Goal: Information Seeking & Learning: Learn about a topic

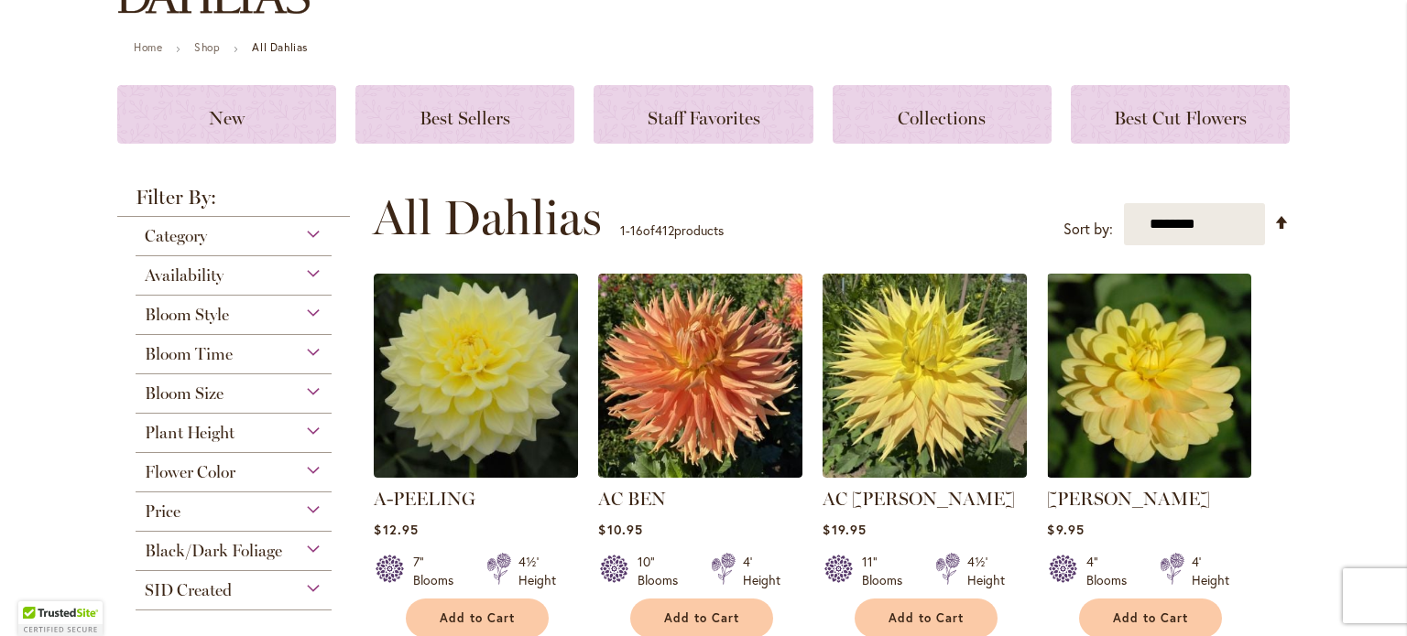
scroll to position [218, 0]
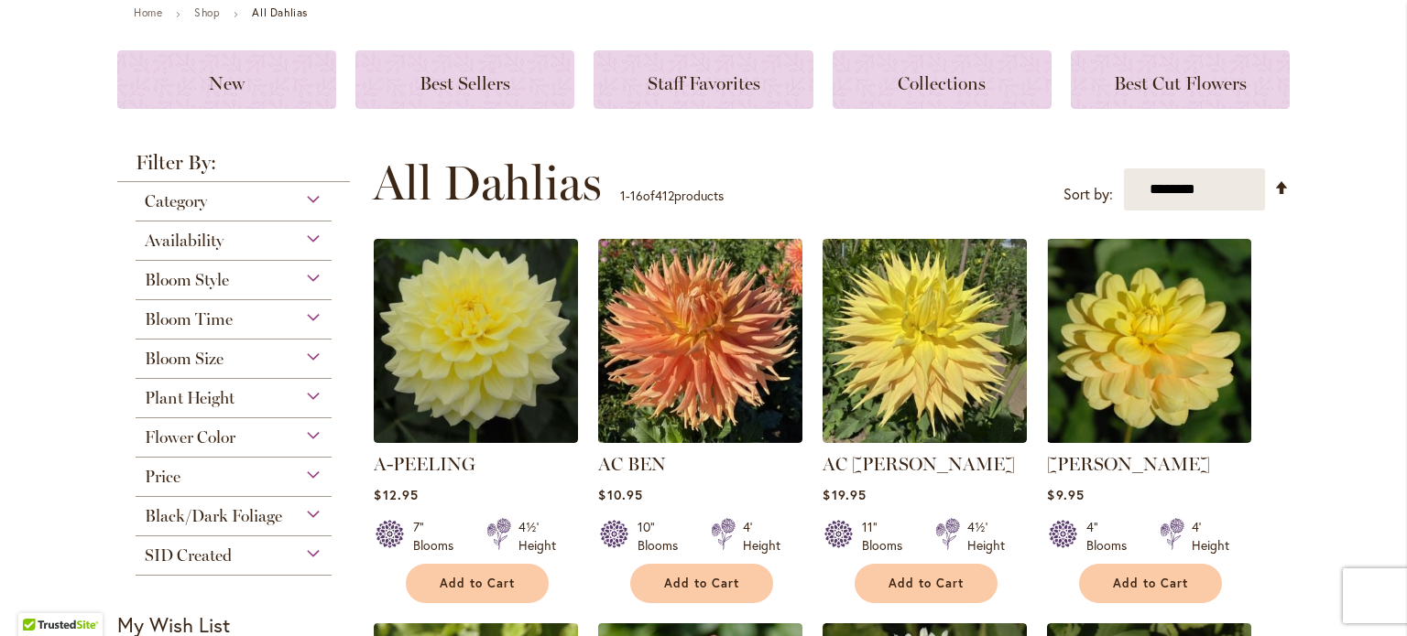
click at [305, 435] on div "Flower Color" at bounding box center [234, 432] width 196 height 29
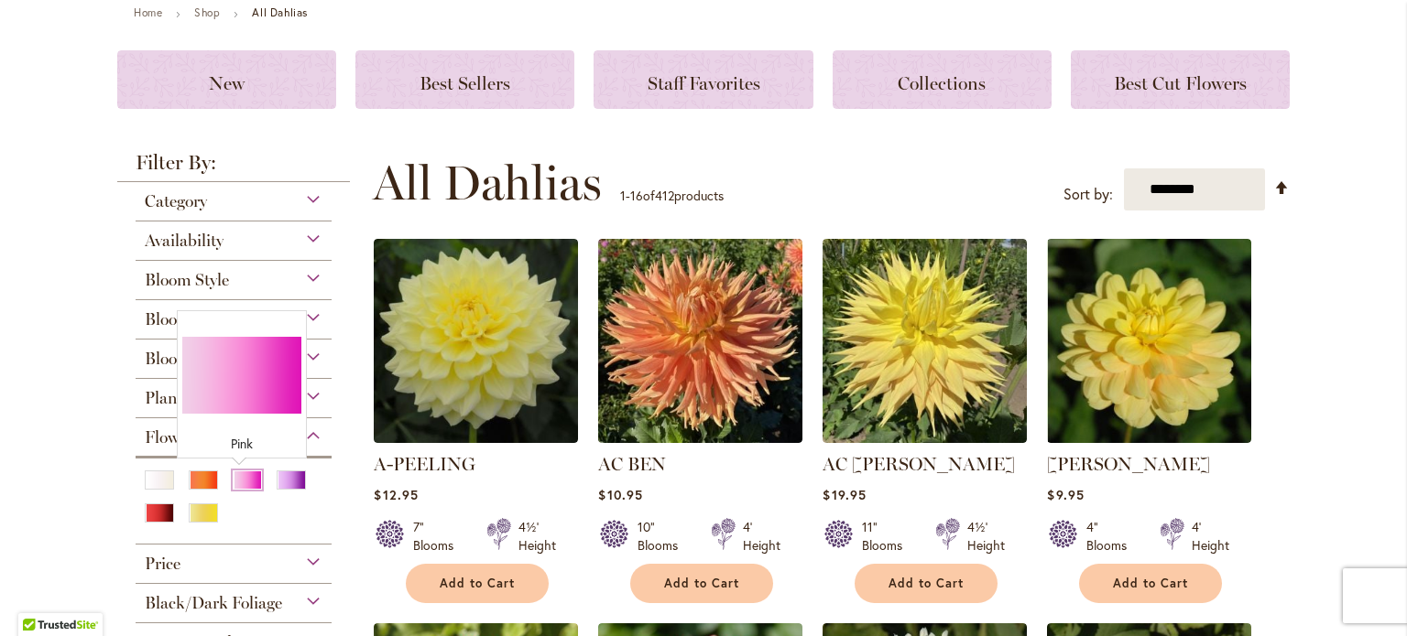
click at [236, 477] on div "Pink" at bounding box center [247, 480] width 29 height 19
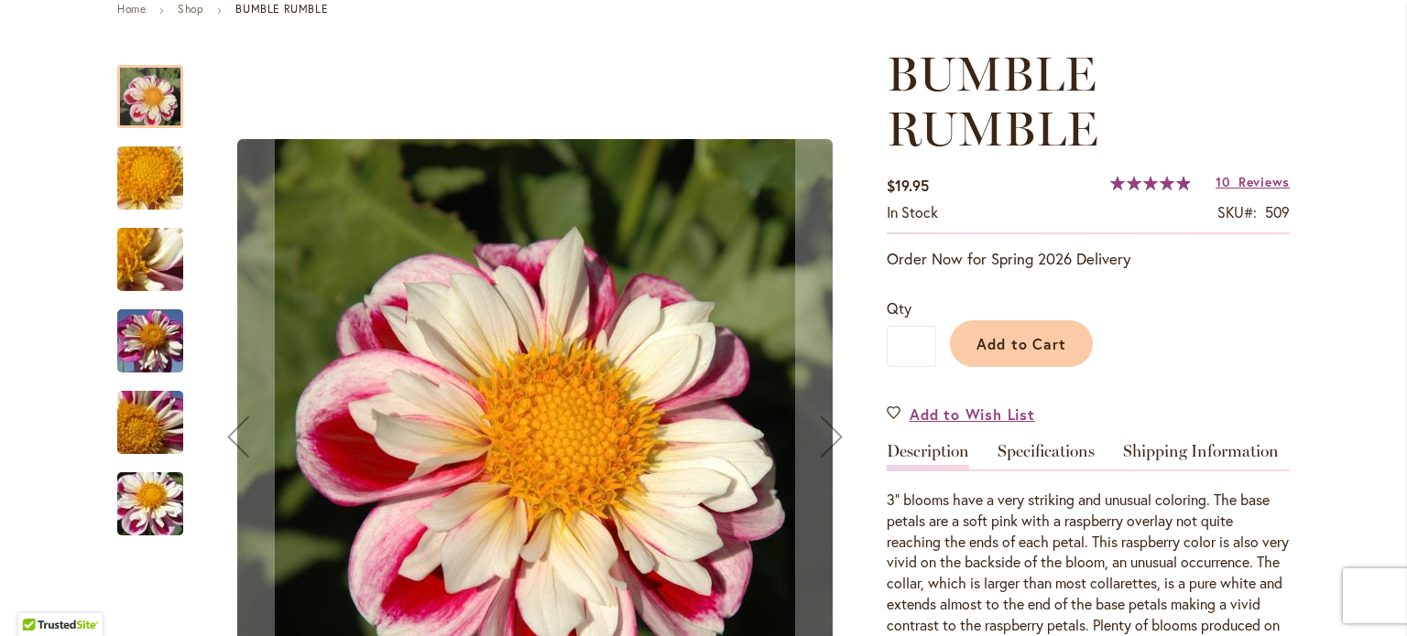
scroll to position [310, 0]
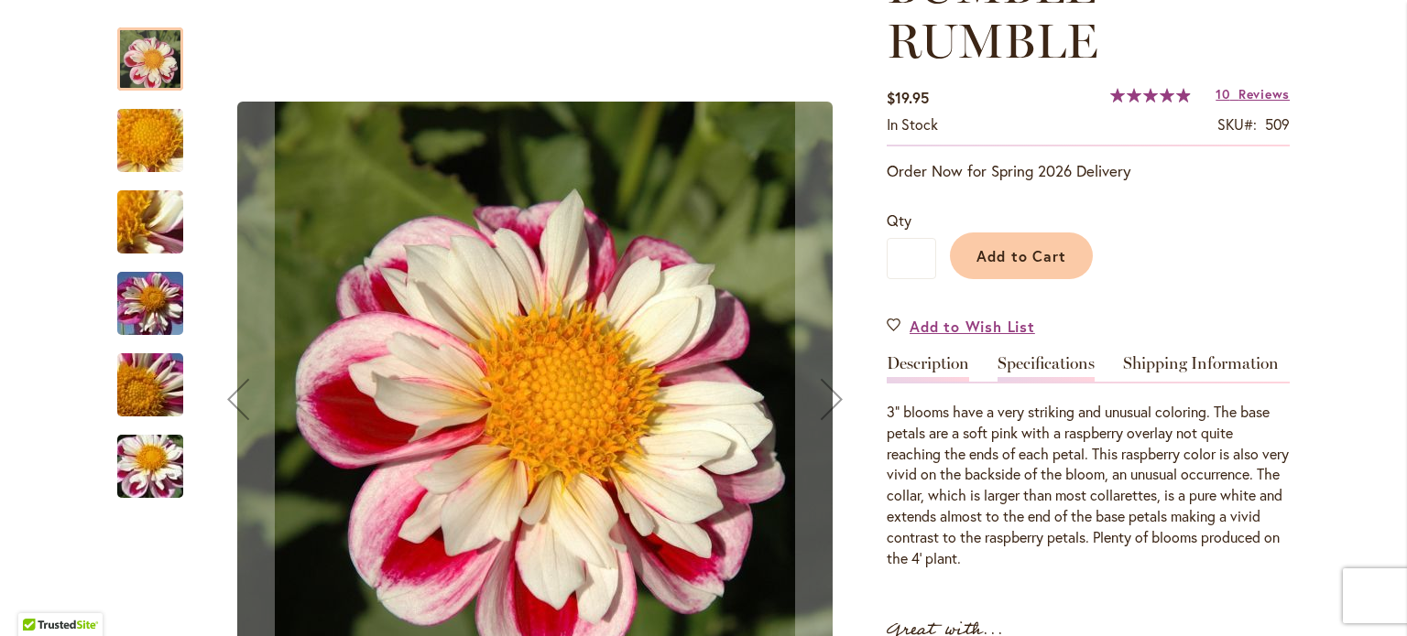
click at [1027, 358] on link "Specifications" at bounding box center [1045, 368] width 97 height 27
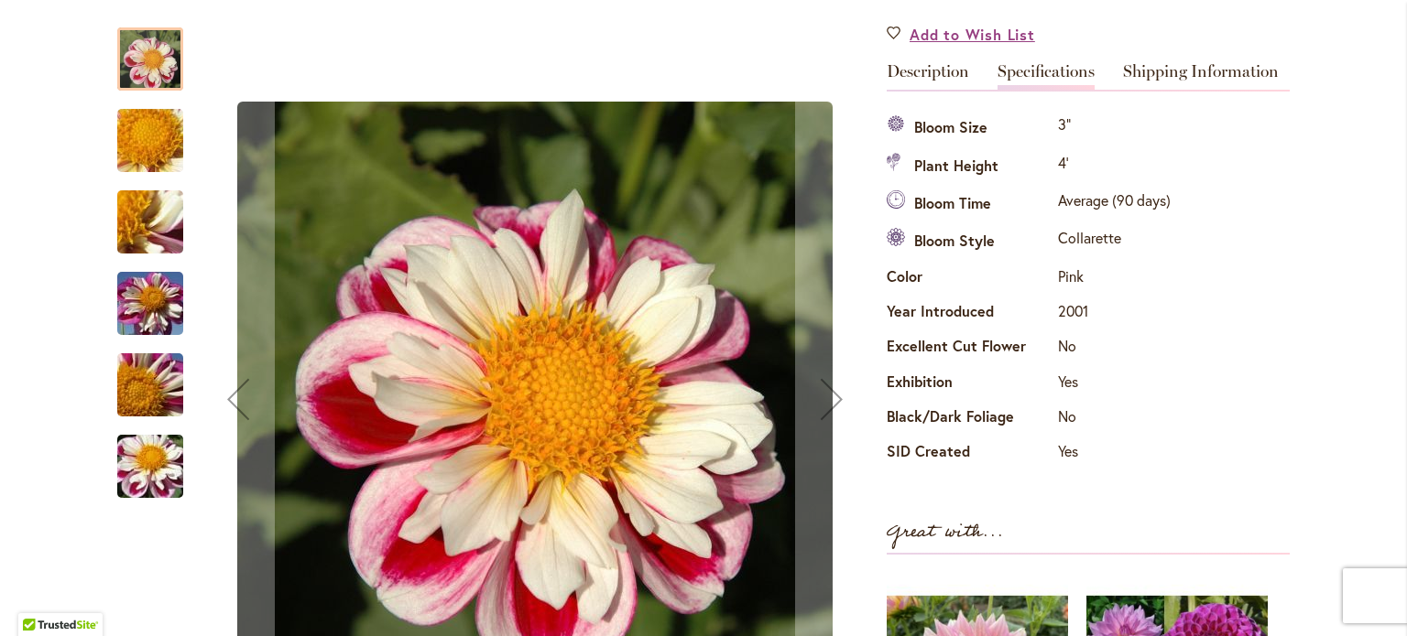
scroll to position [571, 0]
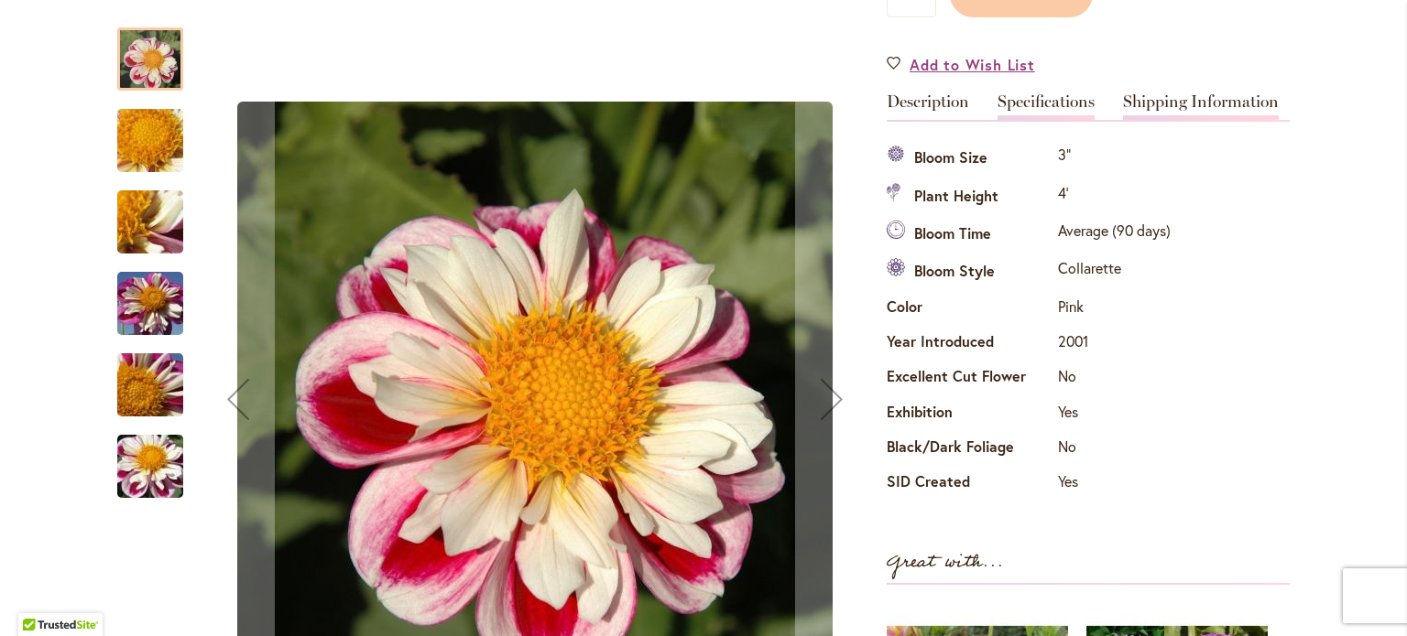
click at [1165, 103] on link "Shipping Information" at bounding box center [1201, 106] width 156 height 27
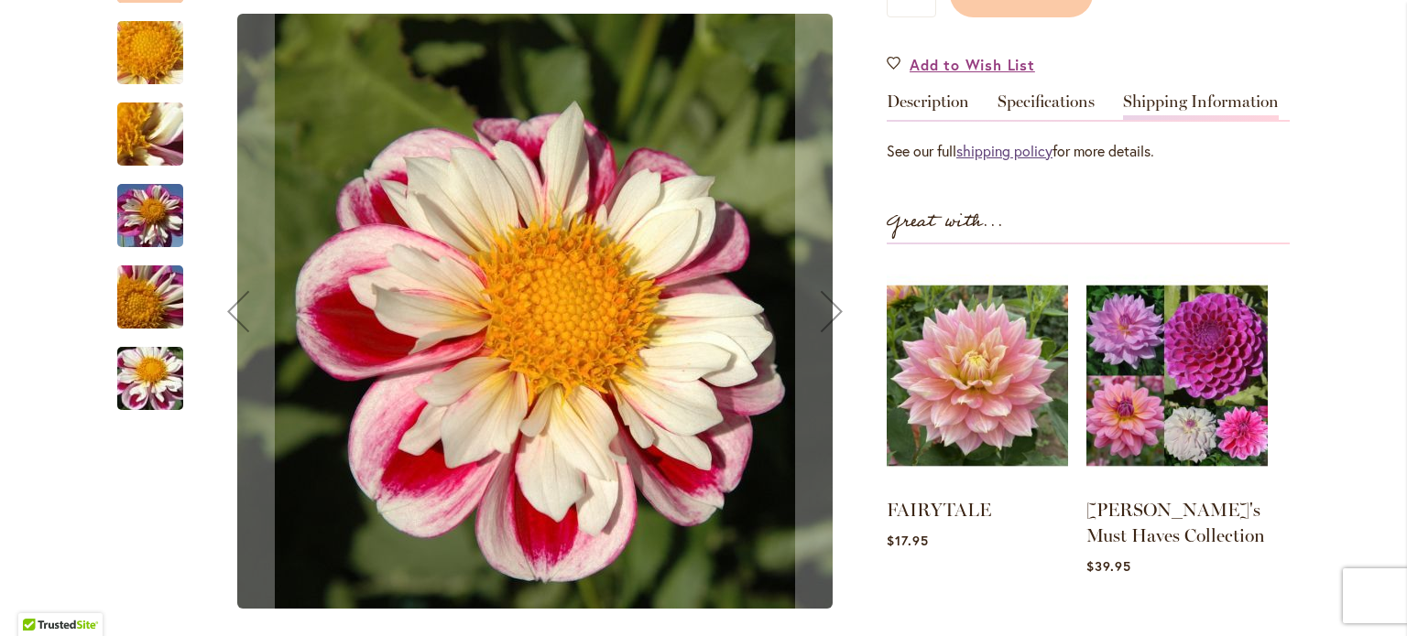
click at [1005, 149] on link "shipping policy" at bounding box center [1004, 150] width 96 height 19
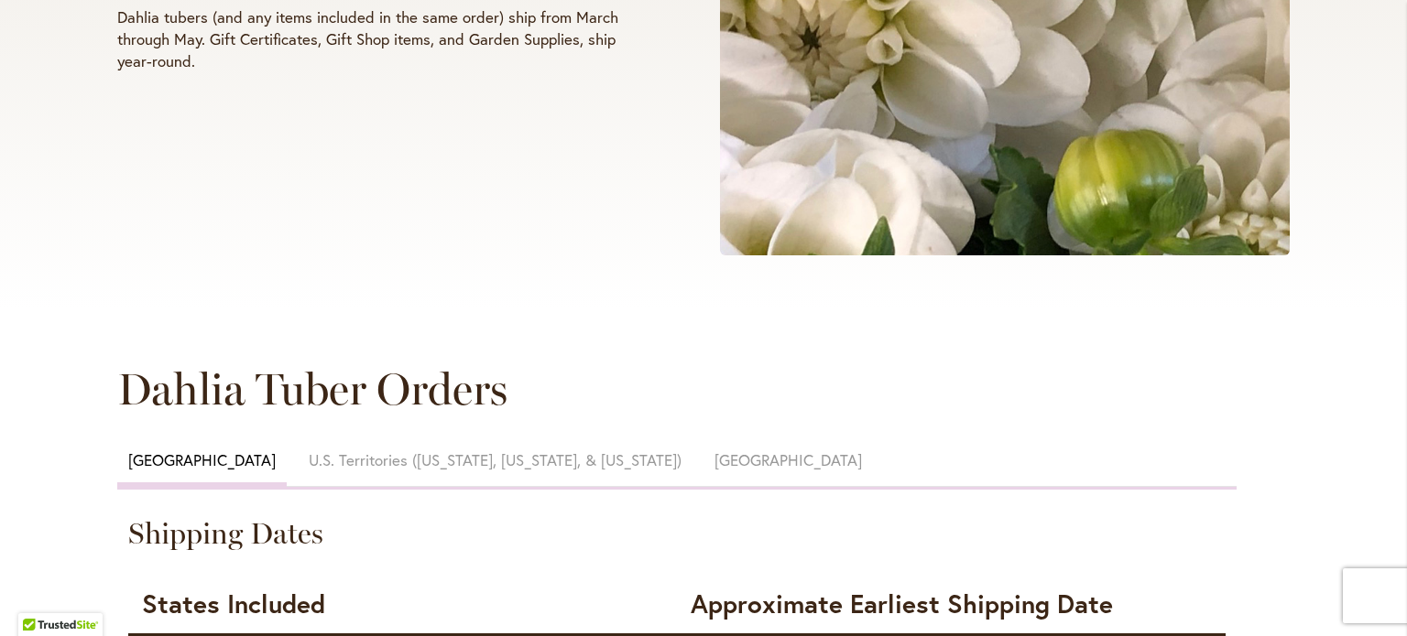
scroll to position [584, 0]
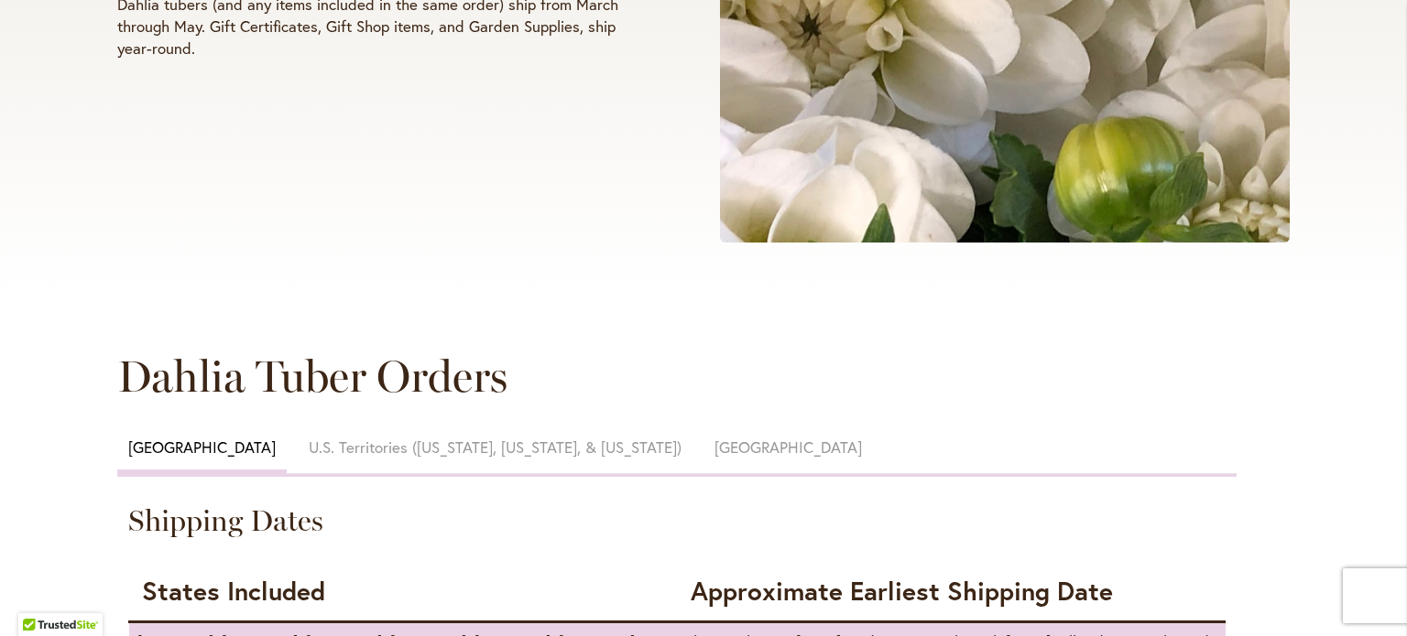
click at [714, 444] on span "Canada" at bounding box center [787, 447] width 147 height 21
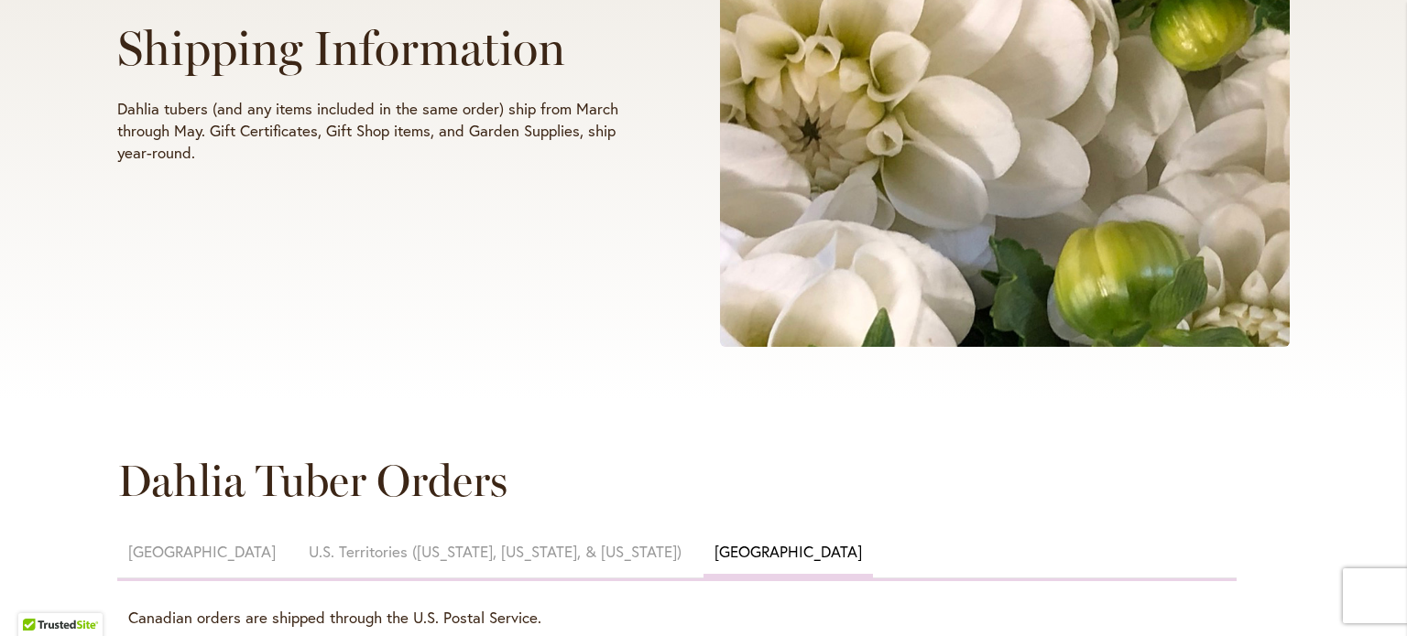
scroll to position [289, 0]
